Goal: Task Accomplishment & Management: Use online tool/utility

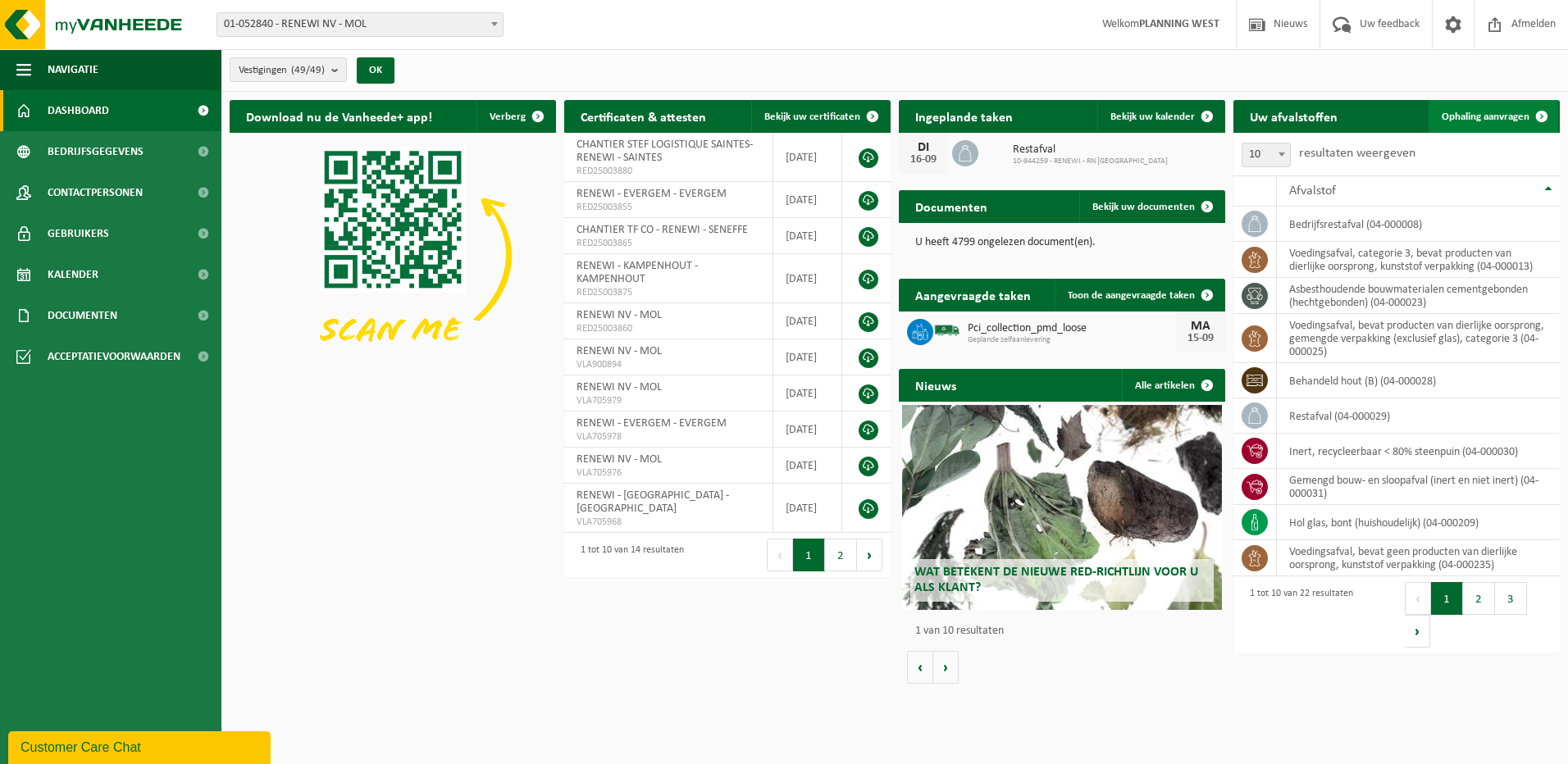
click at [1517, 114] on span "Ophaling aanvragen" at bounding box center [1486, 116] width 88 height 11
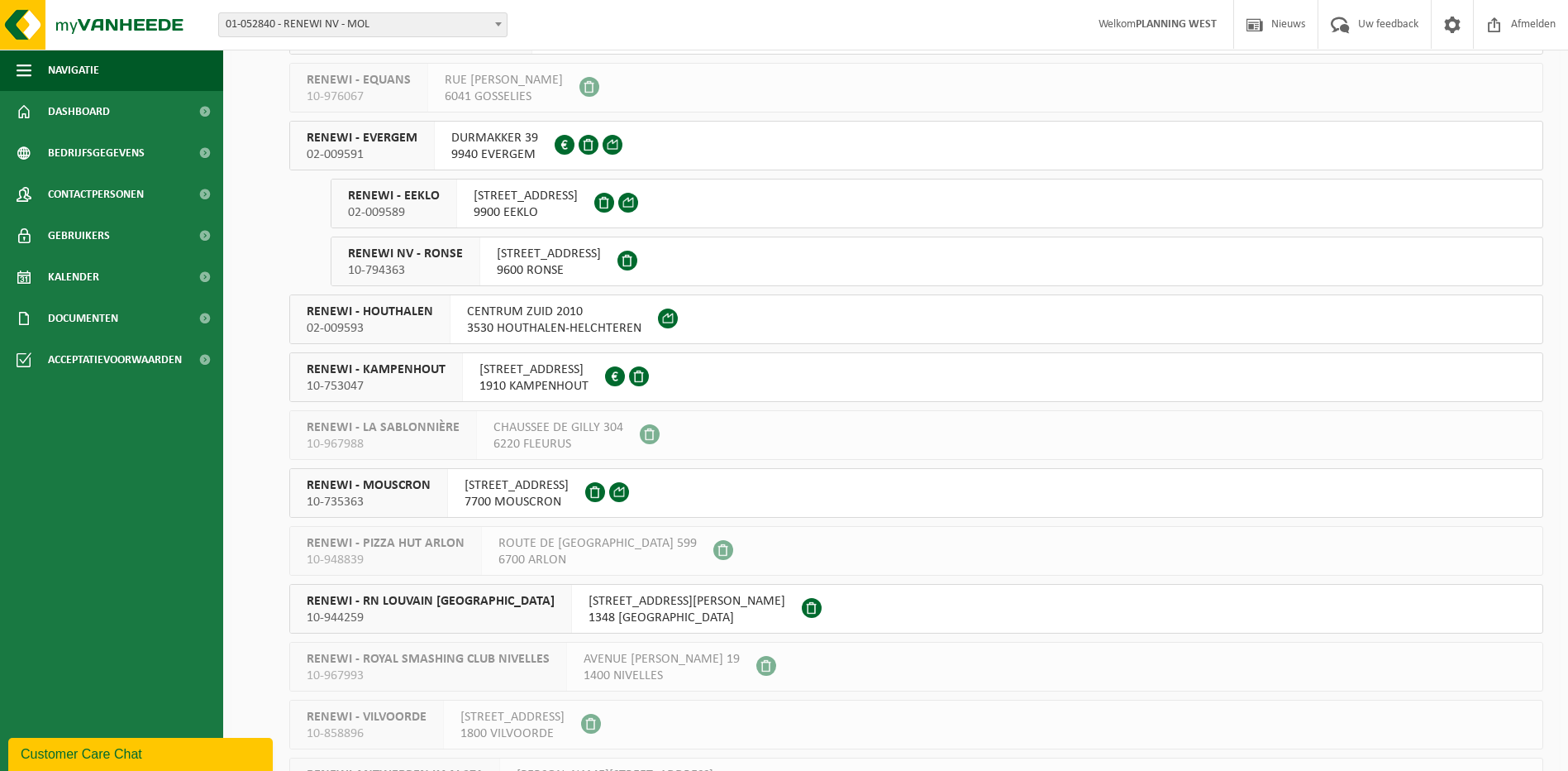
scroll to position [1489, 0]
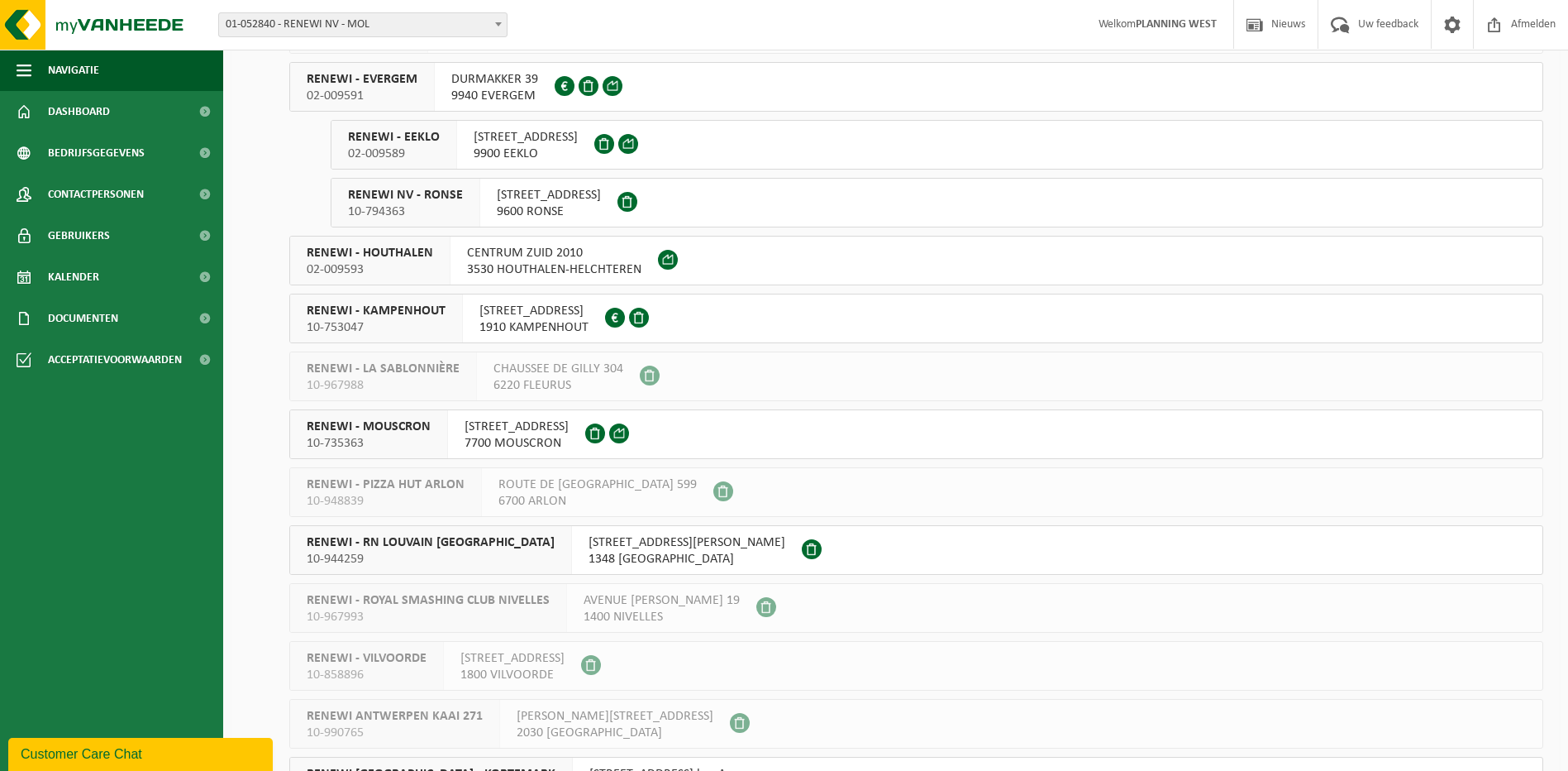
click at [392, 444] on span "10-735363" at bounding box center [369, 443] width 124 height 17
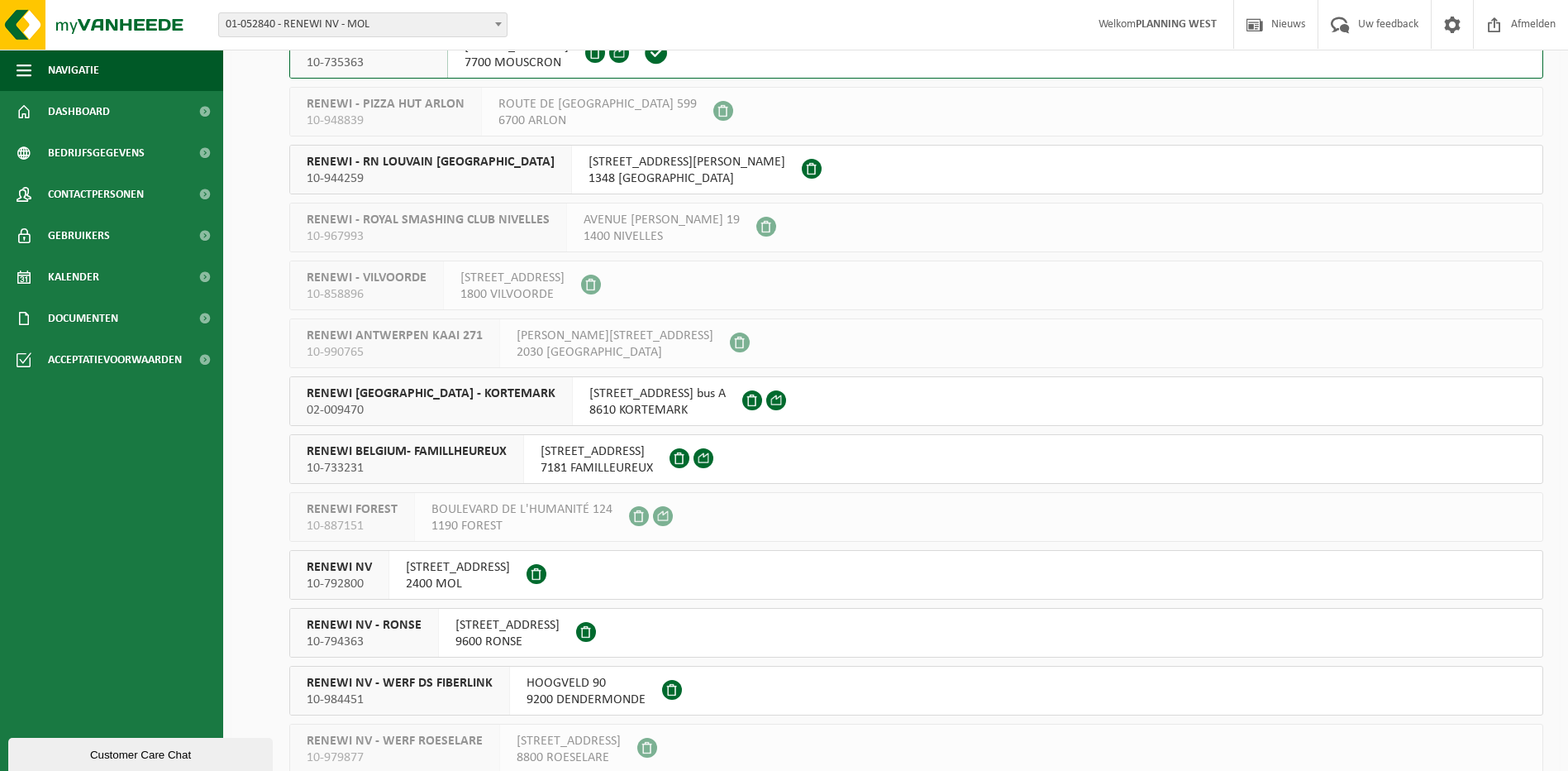
scroll to position [1902, 0]
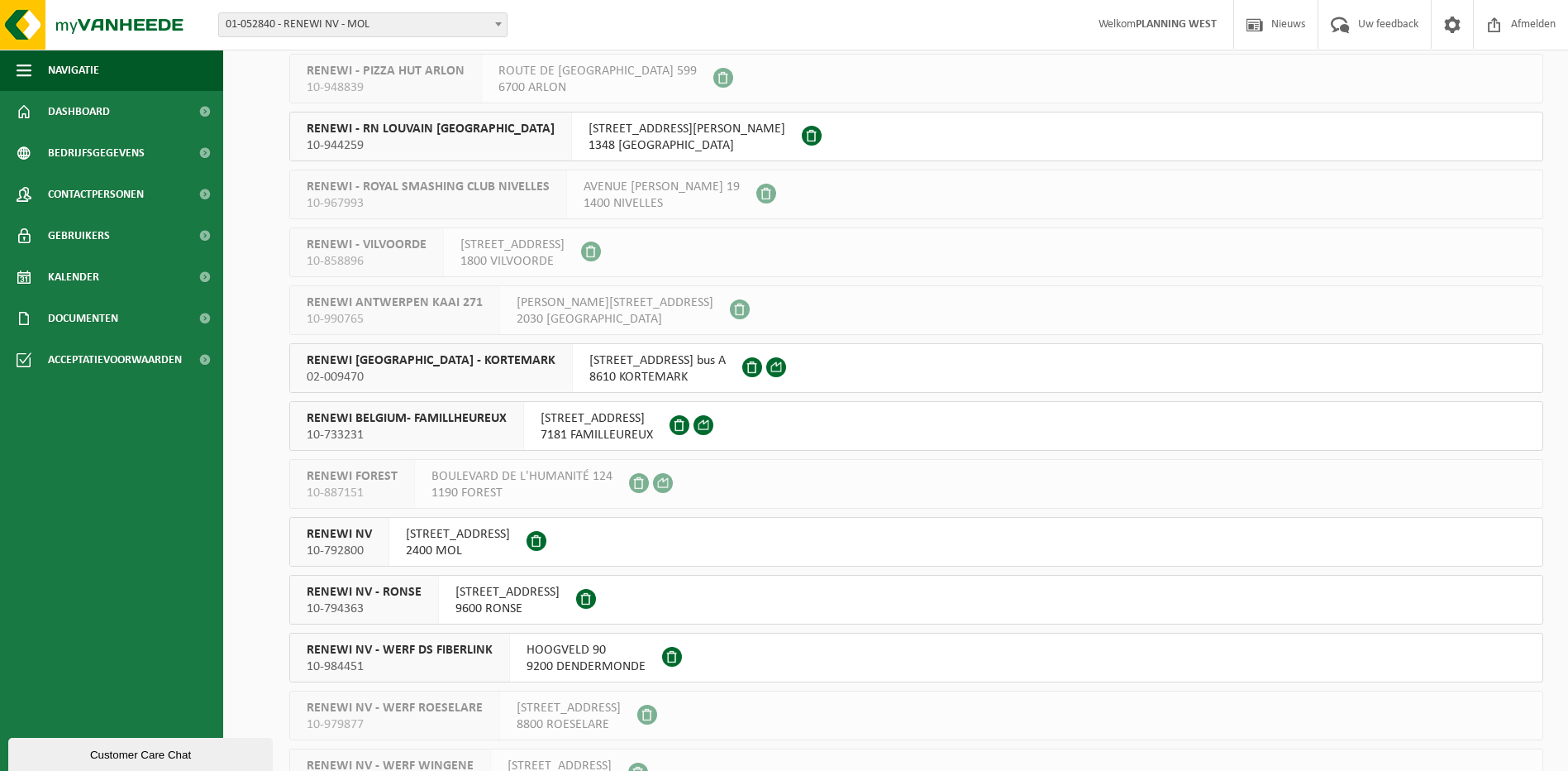
click at [382, 538] on div "RENEWI NV 10-792800" at bounding box center [339, 541] width 100 height 48
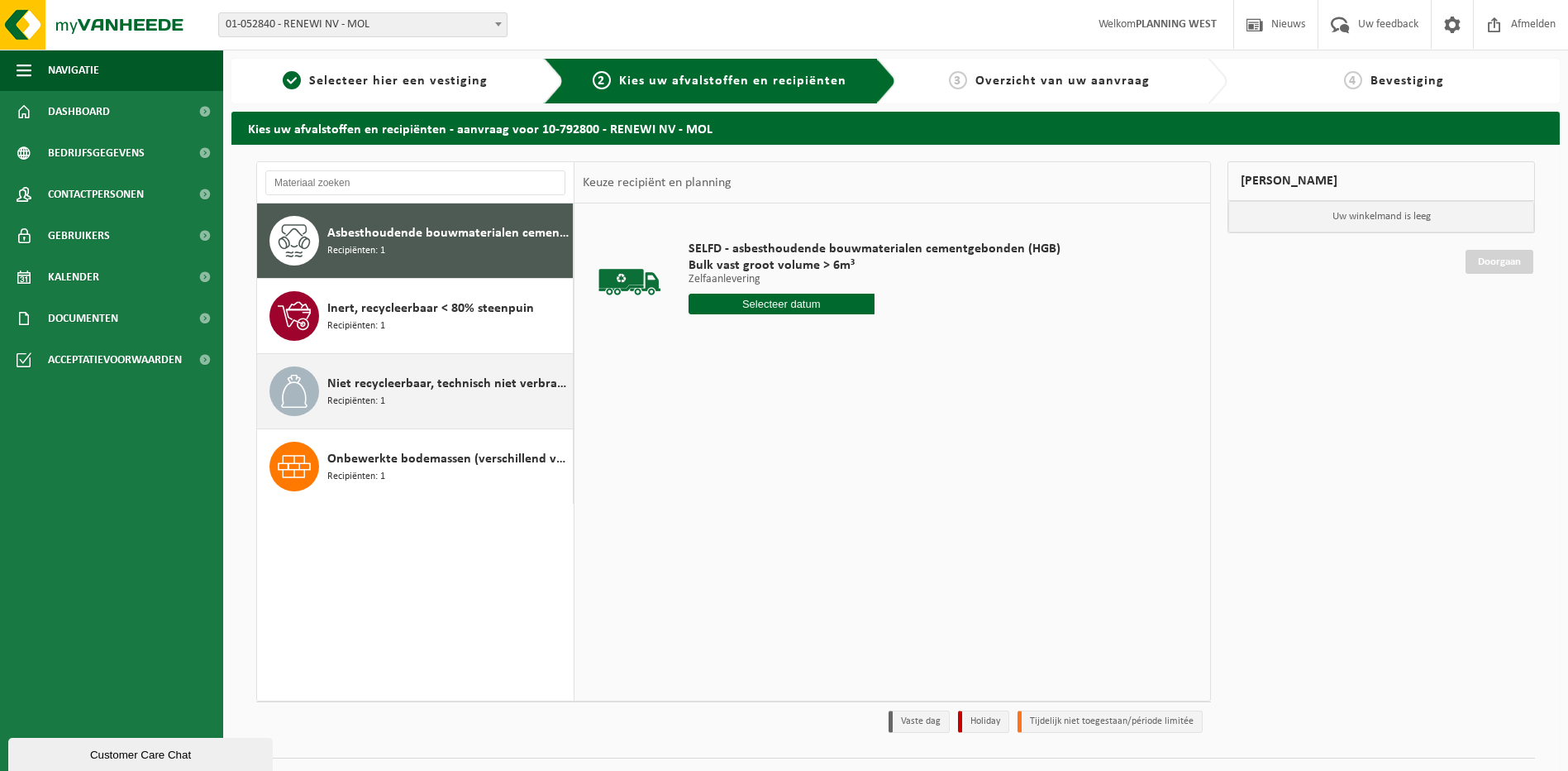
click at [413, 408] on div "Niet recycleerbaar, technisch niet verbrandbaar afval (brandbaar) Recipiënten: 1" at bounding box center [447, 391] width 241 height 49
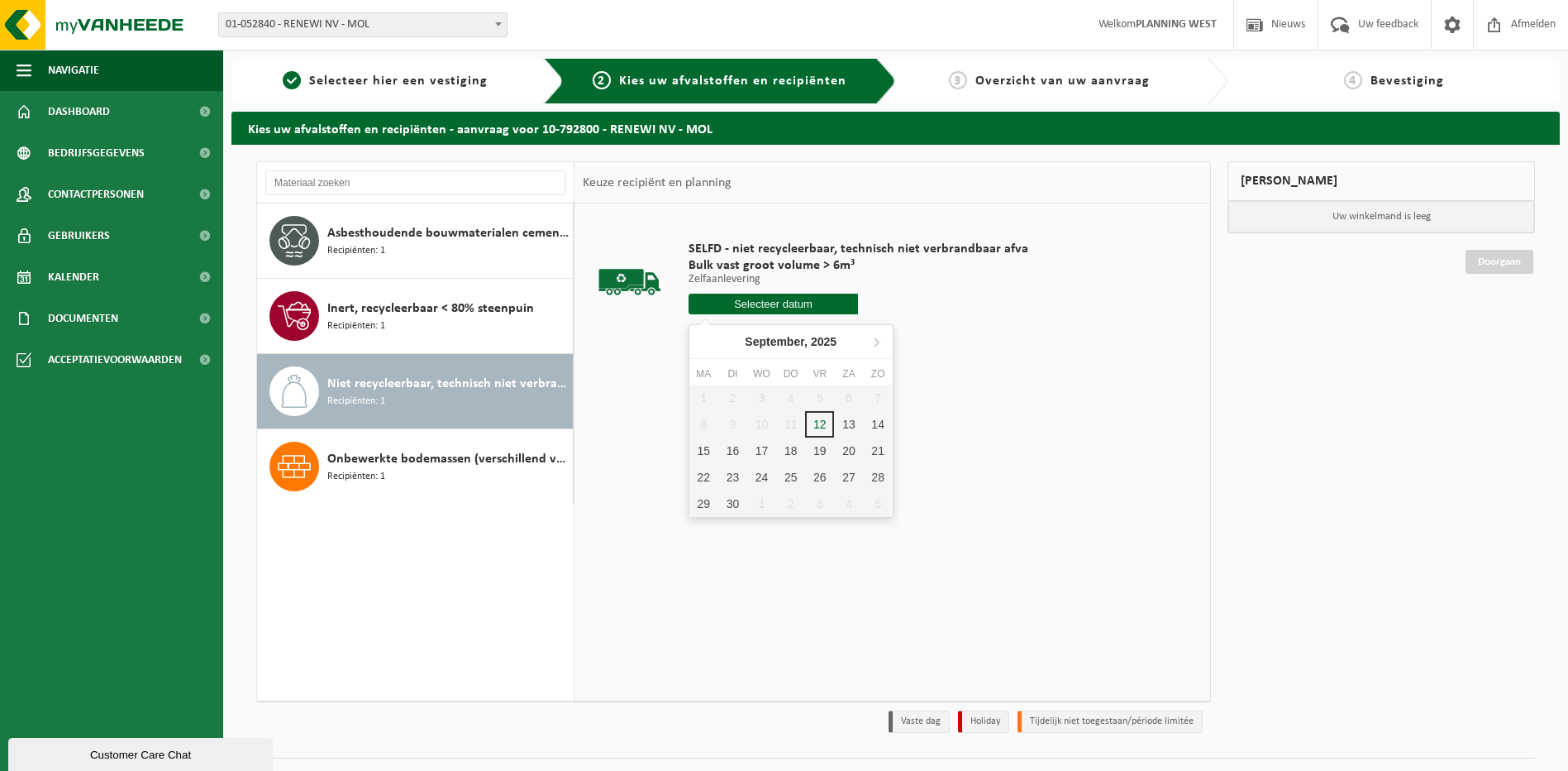
click at [741, 308] on input "text" at bounding box center [774, 304] width 170 height 21
click at [711, 453] on div "15" at bounding box center [704, 451] width 29 height 27
type input "Van [DATE]"
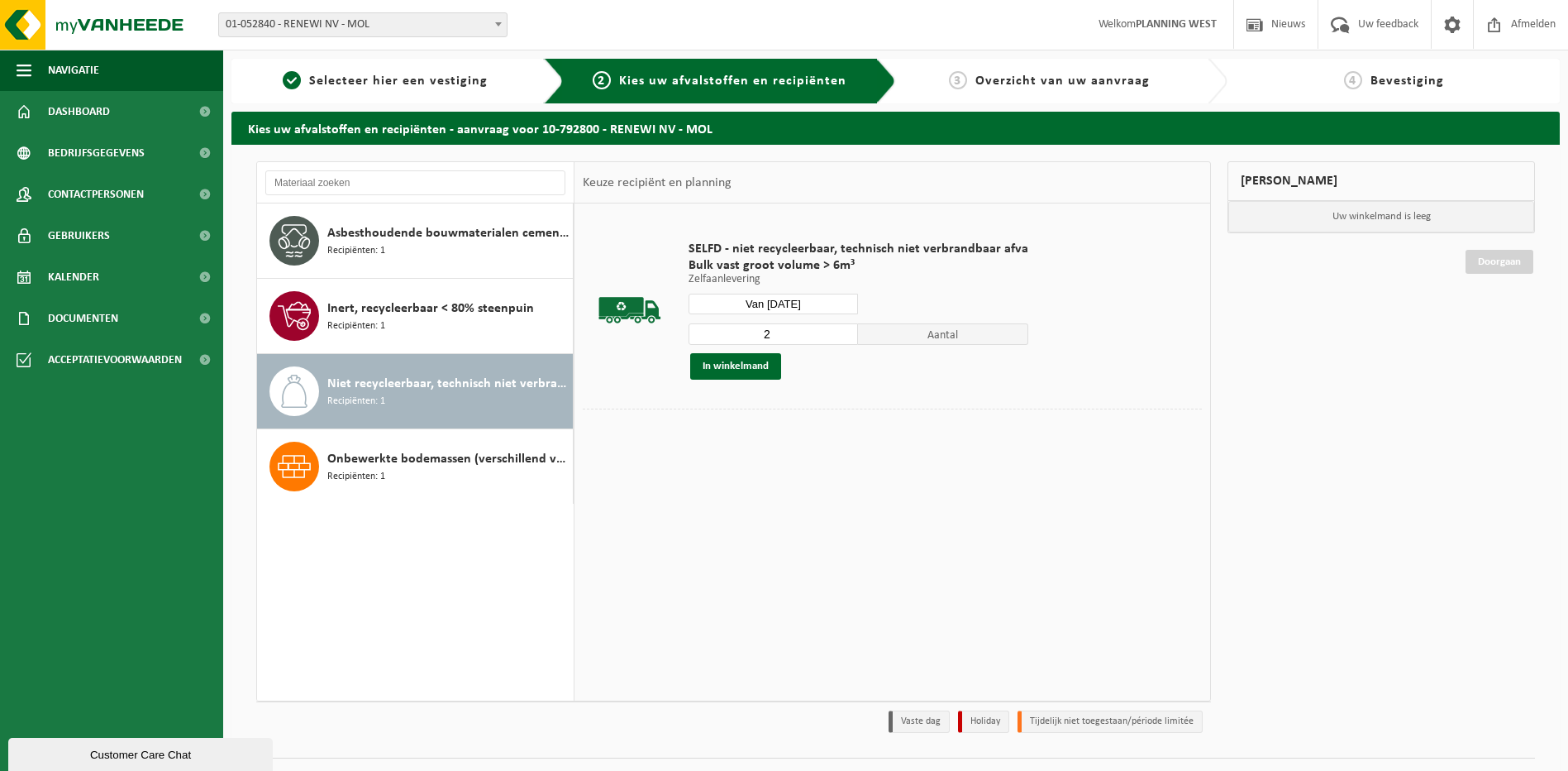
type input "2"
click at [839, 329] on input "2" at bounding box center [774, 334] width 170 height 22
click at [742, 370] on button "In winkelmand" at bounding box center [735, 366] width 91 height 27
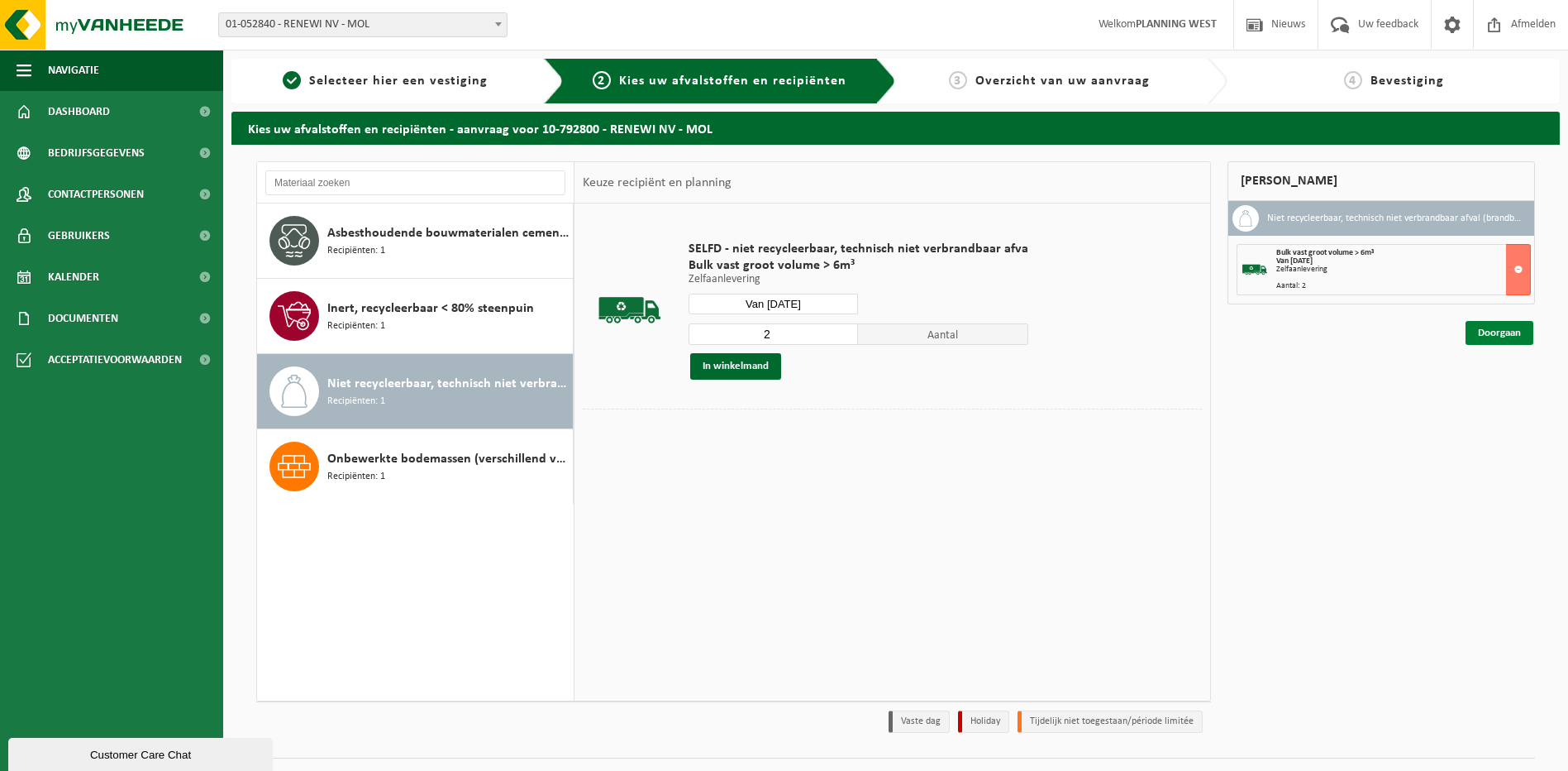
click at [1494, 338] on link "Doorgaan" at bounding box center [1499, 332] width 68 height 24
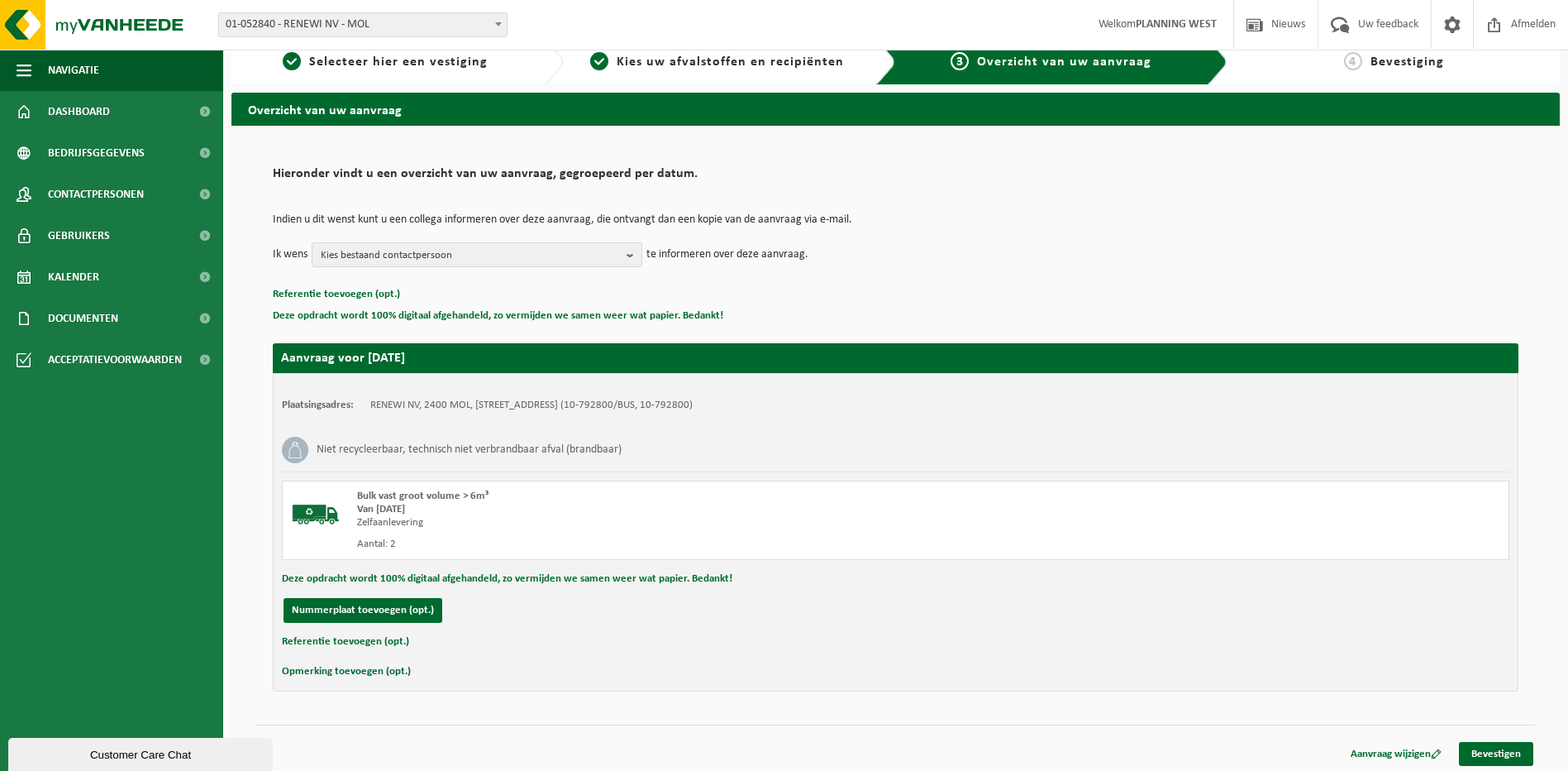
scroll to position [23, 0]
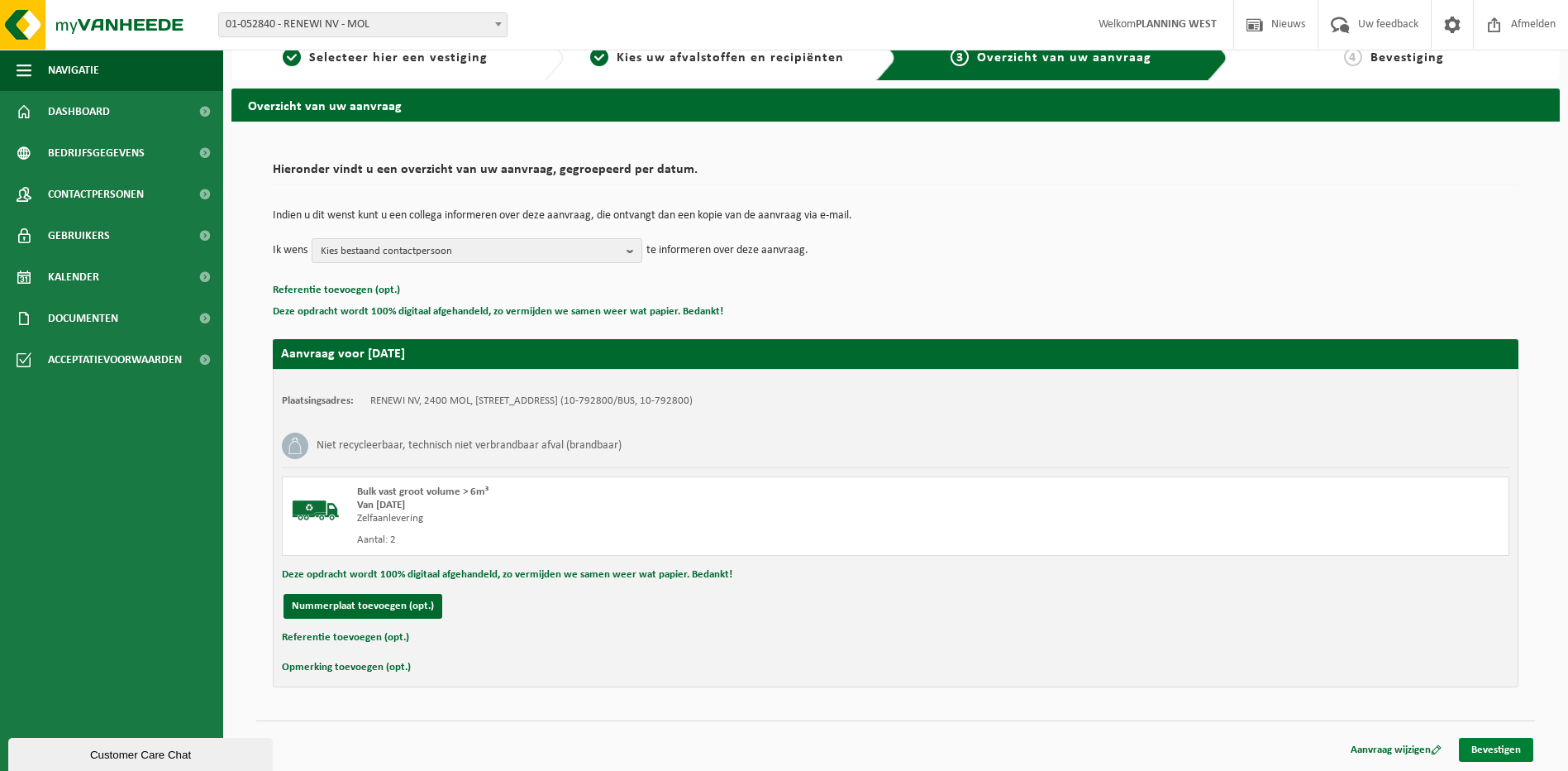
click at [1494, 744] on link "Bevestigen" at bounding box center [1495, 749] width 74 height 24
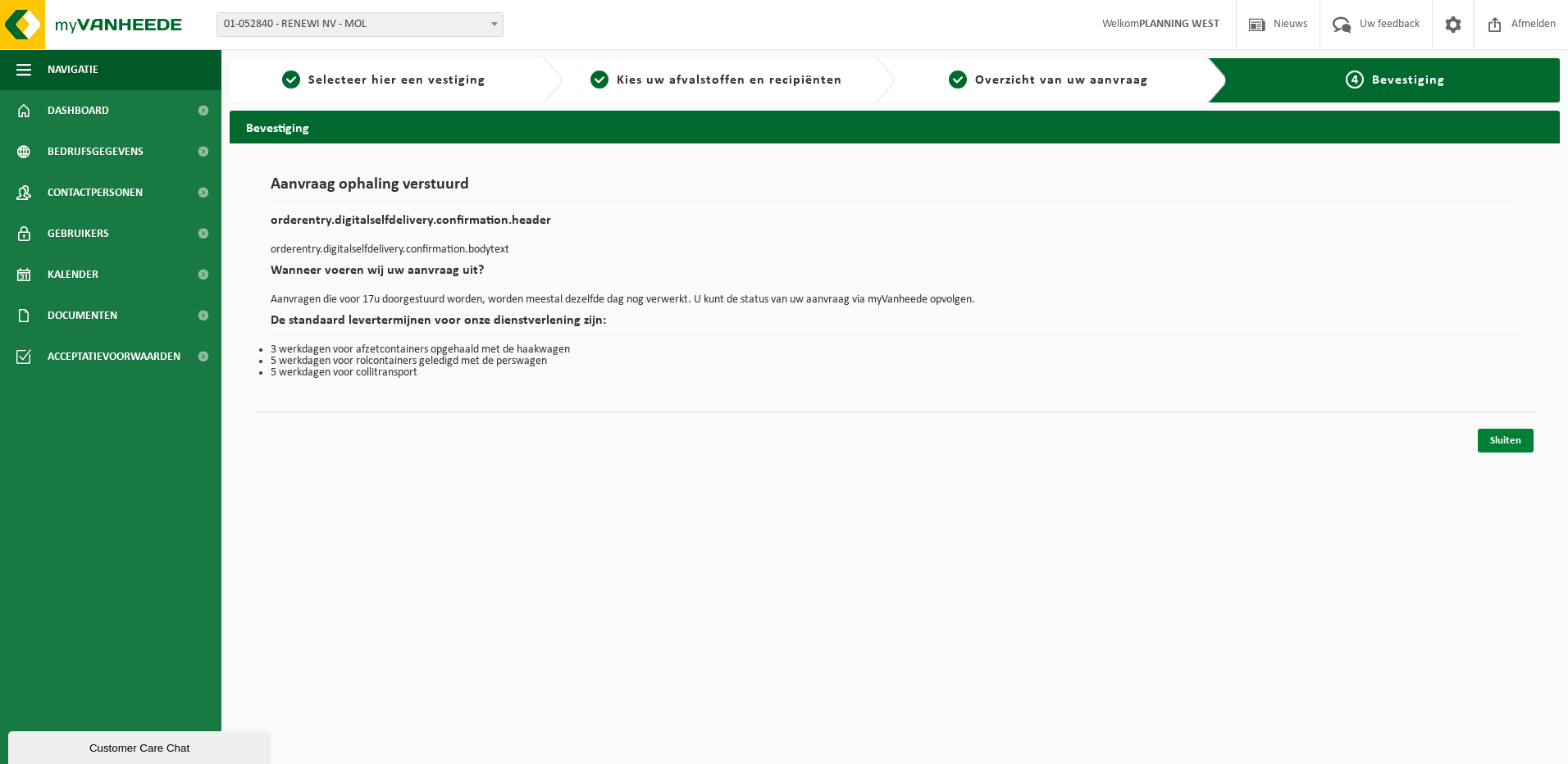
click at [1488, 436] on link "Sluiten" at bounding box center [1504, 441] width 56 height 23
